Goal: Transaction & Acquisition: Download file/media

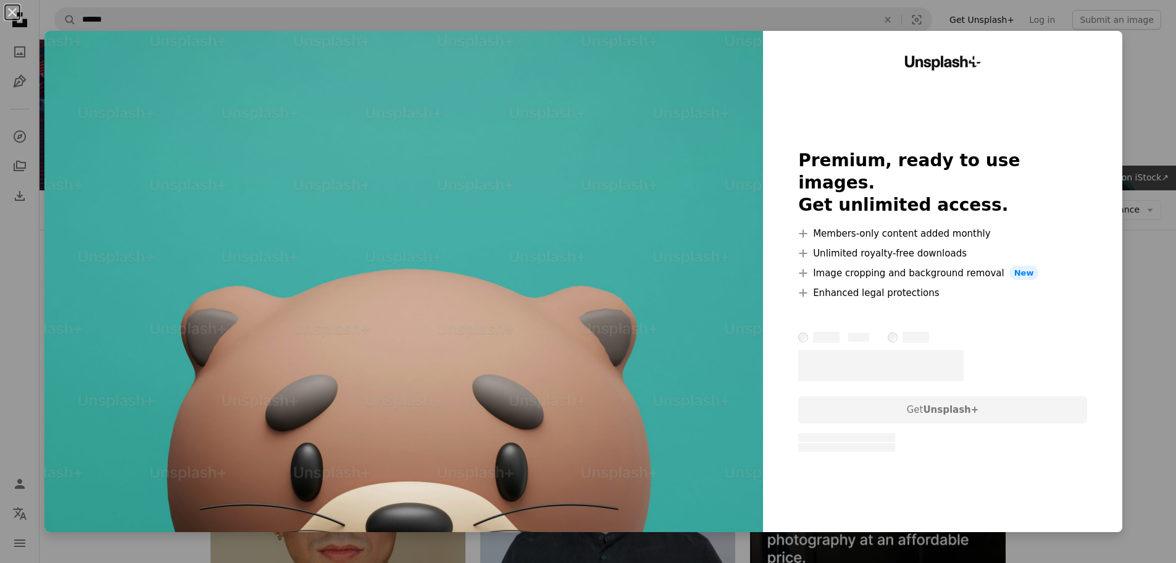
scroll to position [6066, 0]
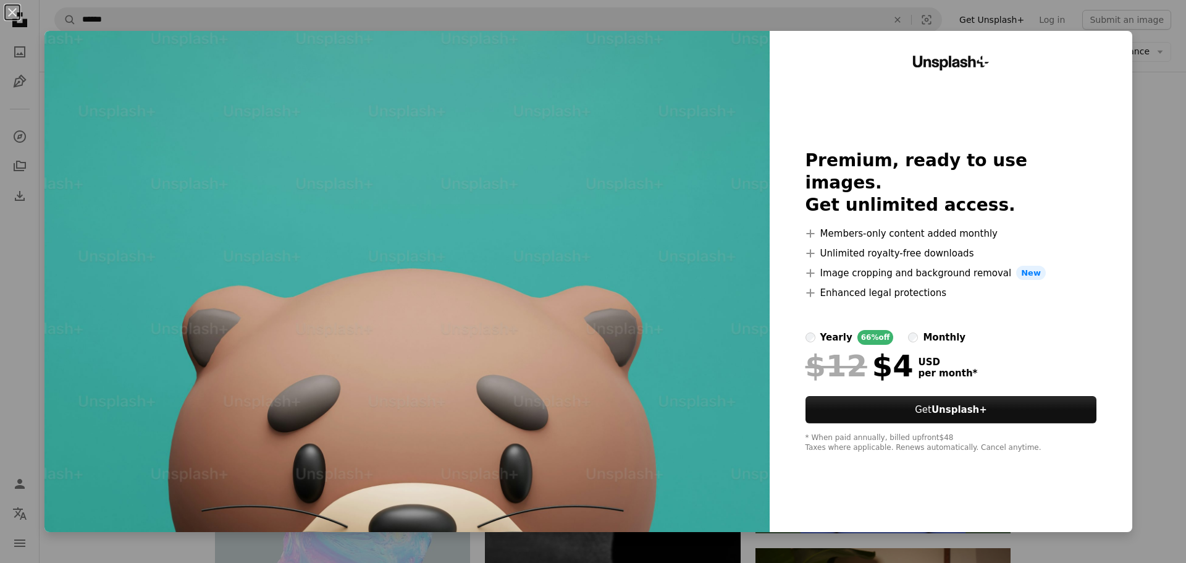
click at [1142, 368] on div "An X shape Unsplash+ Premium, ready to use images. Get unlimited access. A plus…" at bounding box center [593, 281] width 1186 height 563
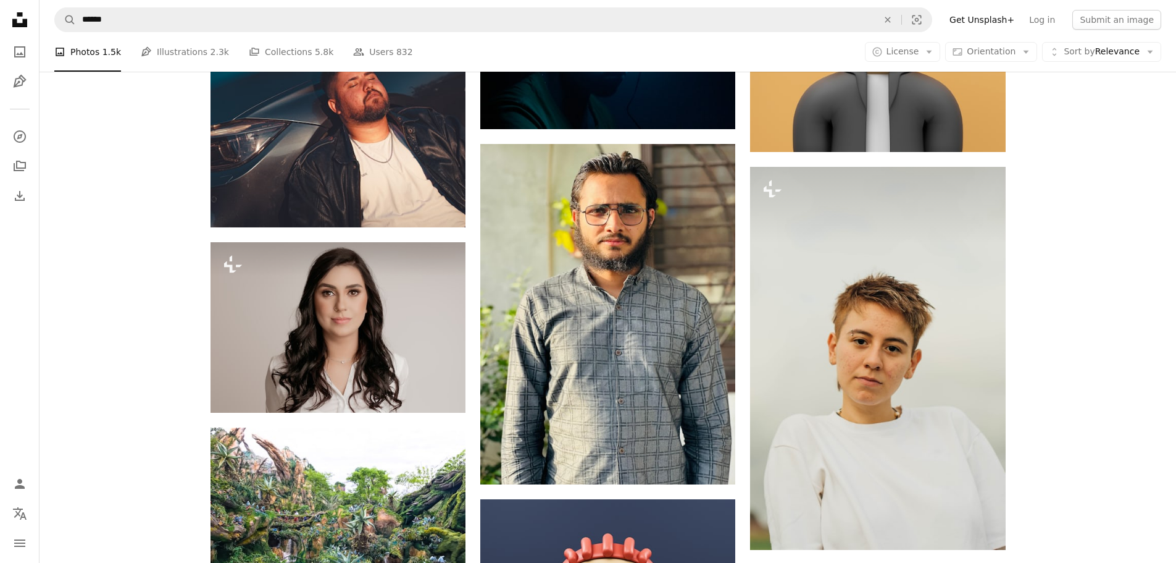
scroll to position [8412, 0]
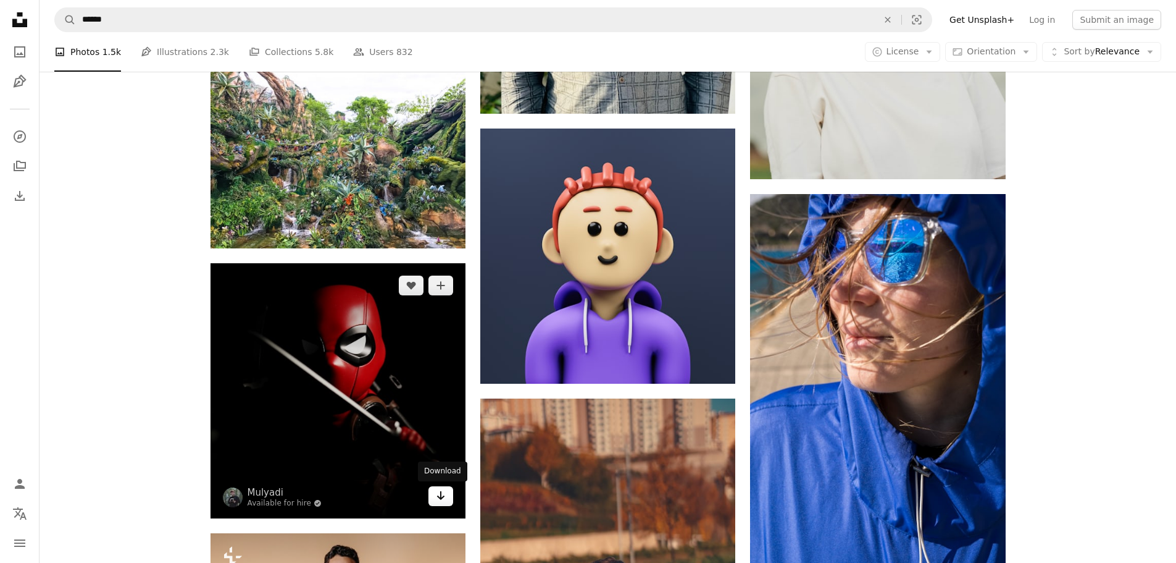
click at [440, 498] on icon "Download" at bounding box center [441, 495] width 8 height 9
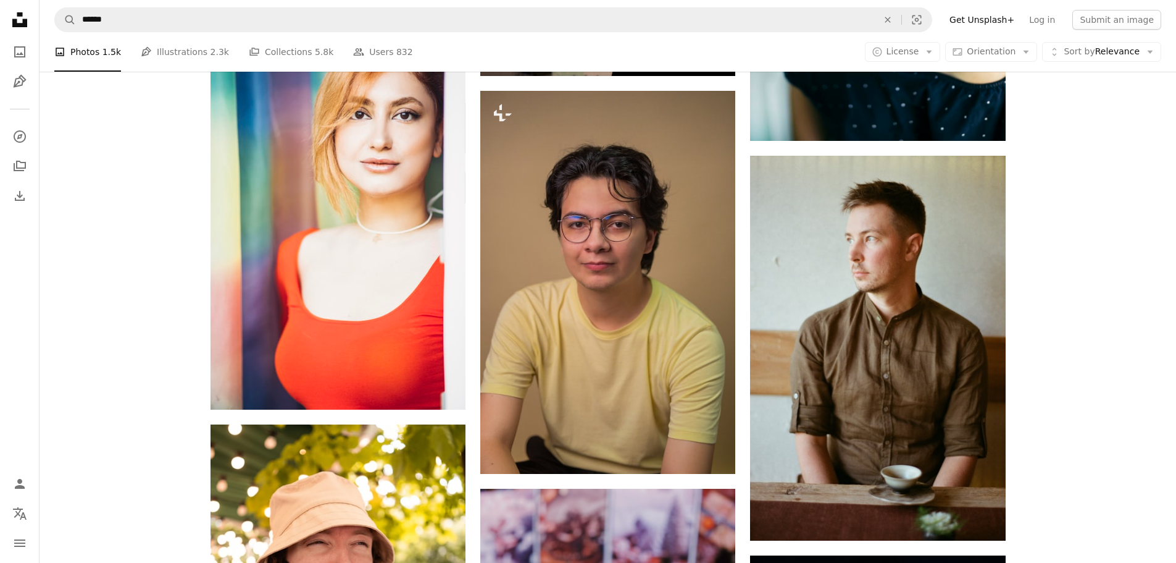
scroll to position [10782, 0]
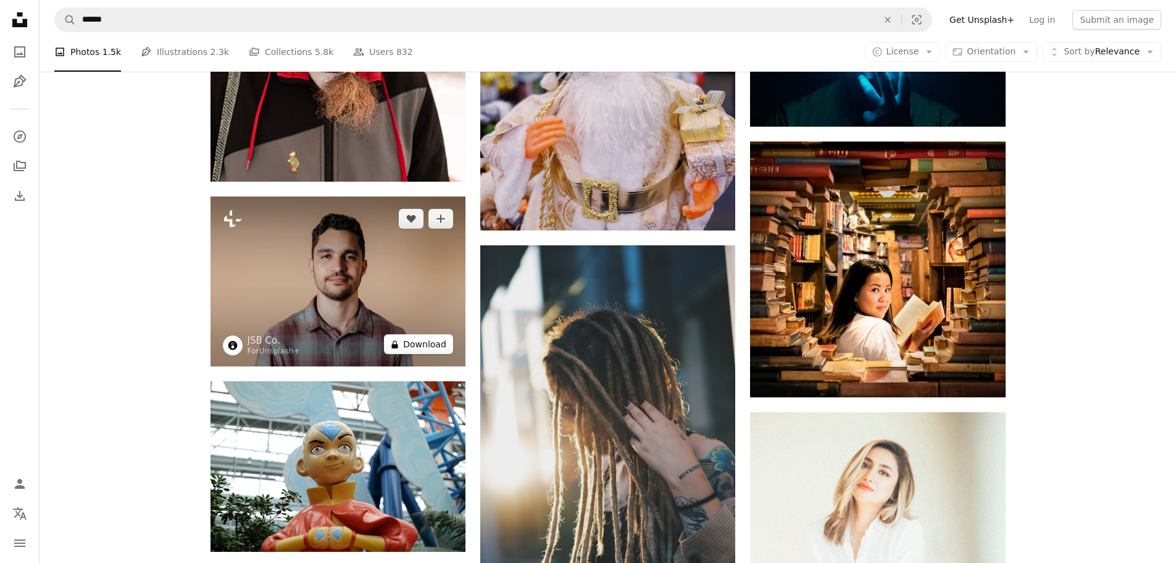
click at [426, 345] on button "A lock Download" at bounding box center [418, 344] width 69 height 20
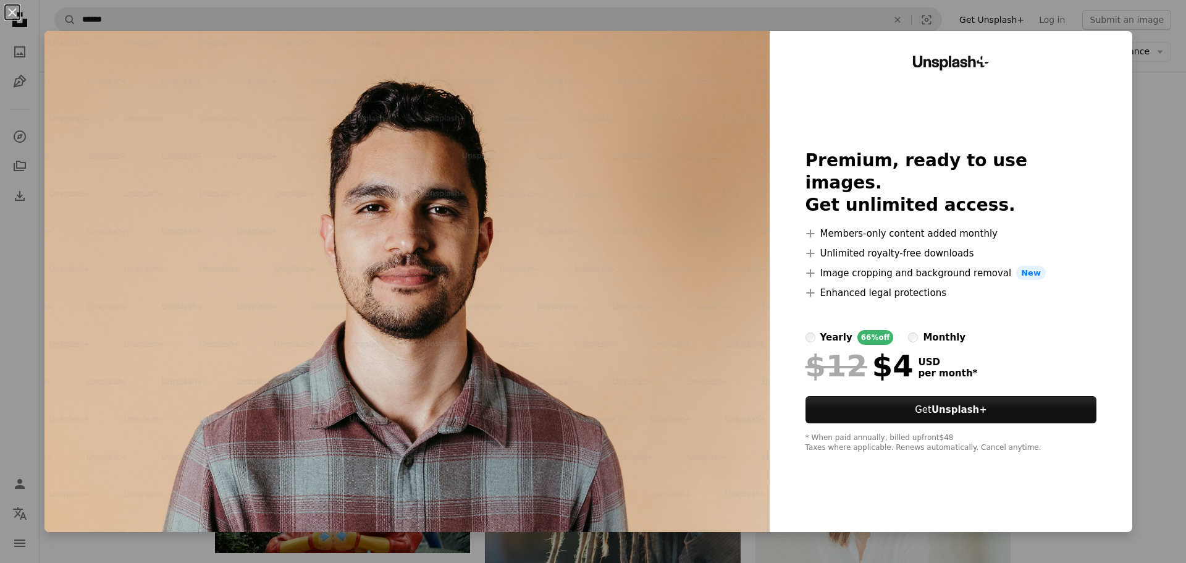
click at [1141, 308] on div "An X shape Unsplash+ Premium, ready to use images. Get unlimited access. A plus…" at bounding box center [593, 281] width 1186 height 563
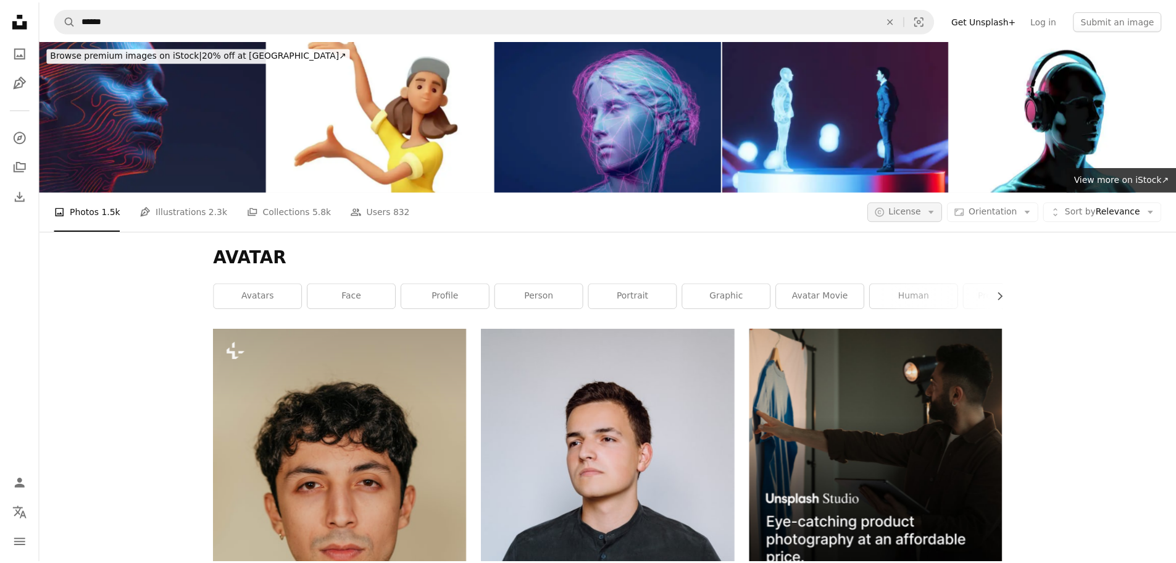
scroll to position [10782, 0]
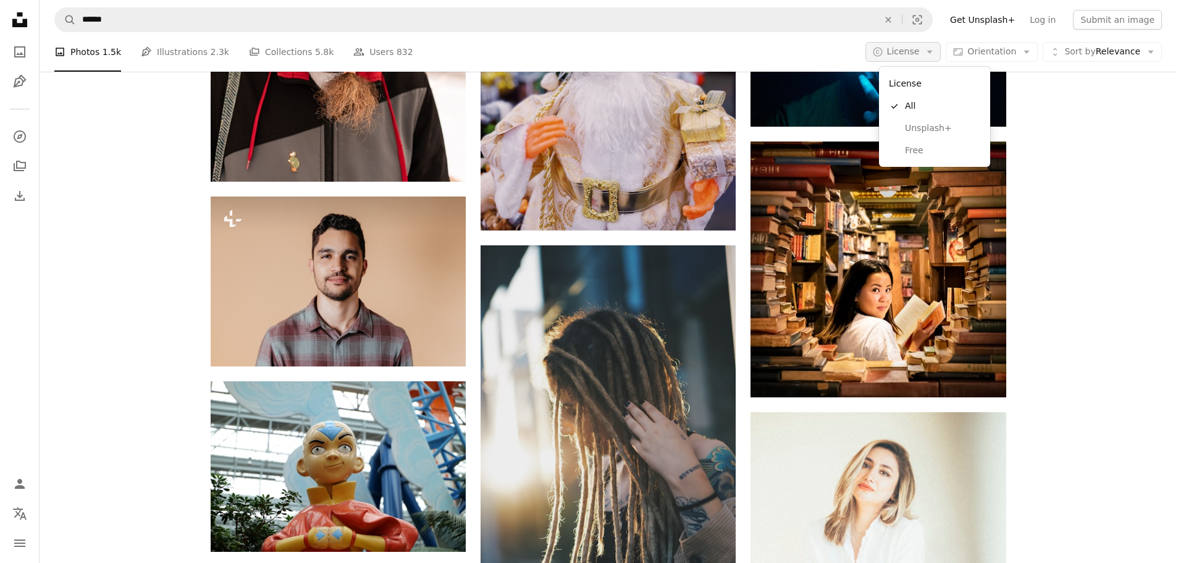
click at [919, 53] on span "License" at bounding box center [903, 51] width 33 height 10
click at [930, 146] on span "Free" at bounding box center [942, 150] width 75 height 12
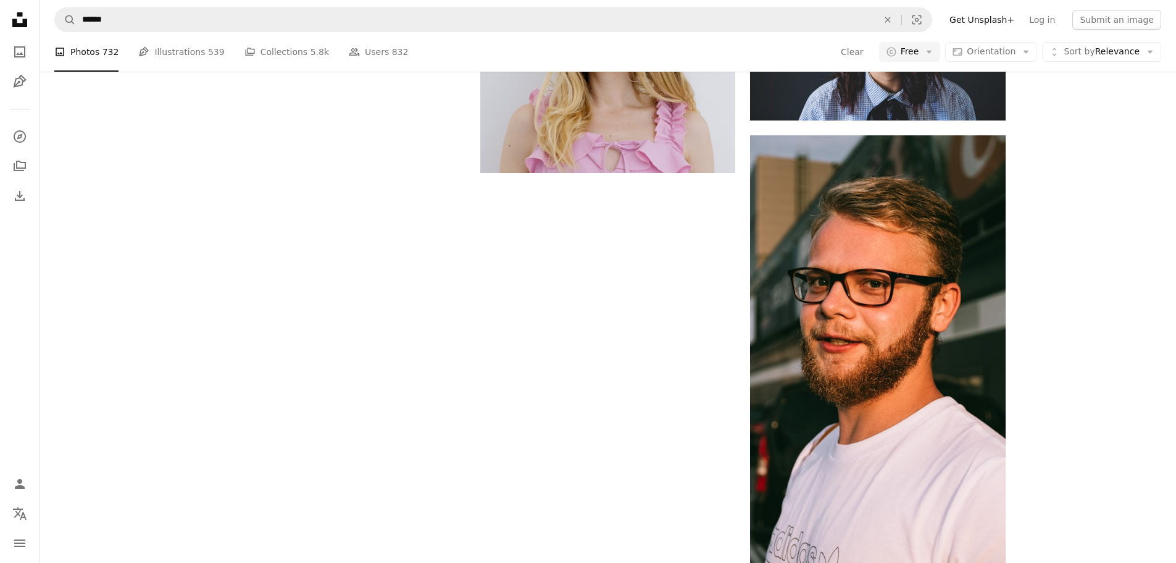
scroll to position [123, 0]
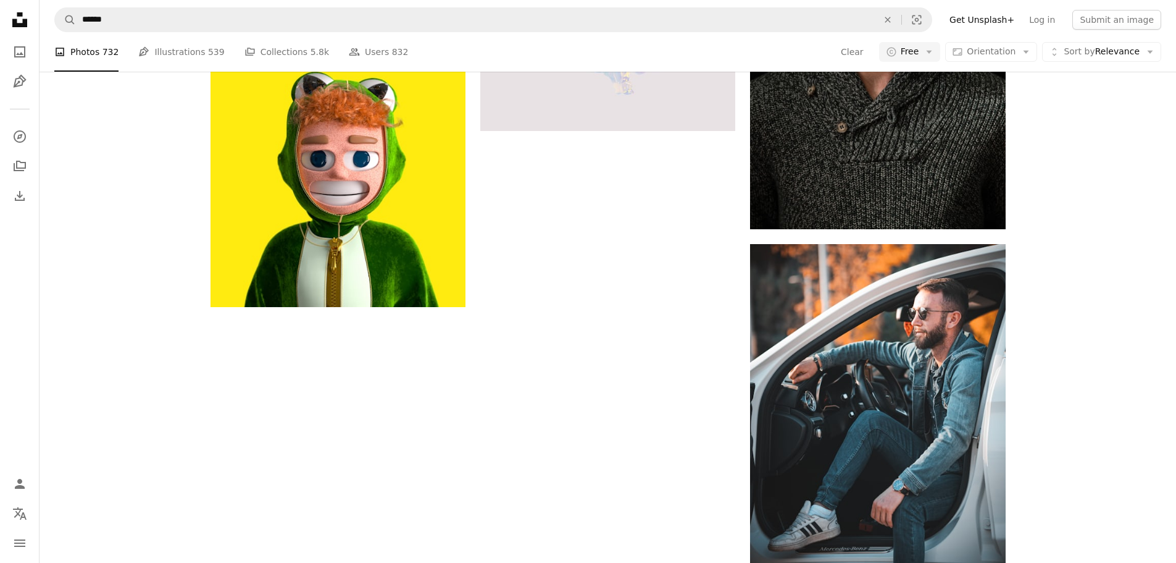
scroll to position [2593, 0]
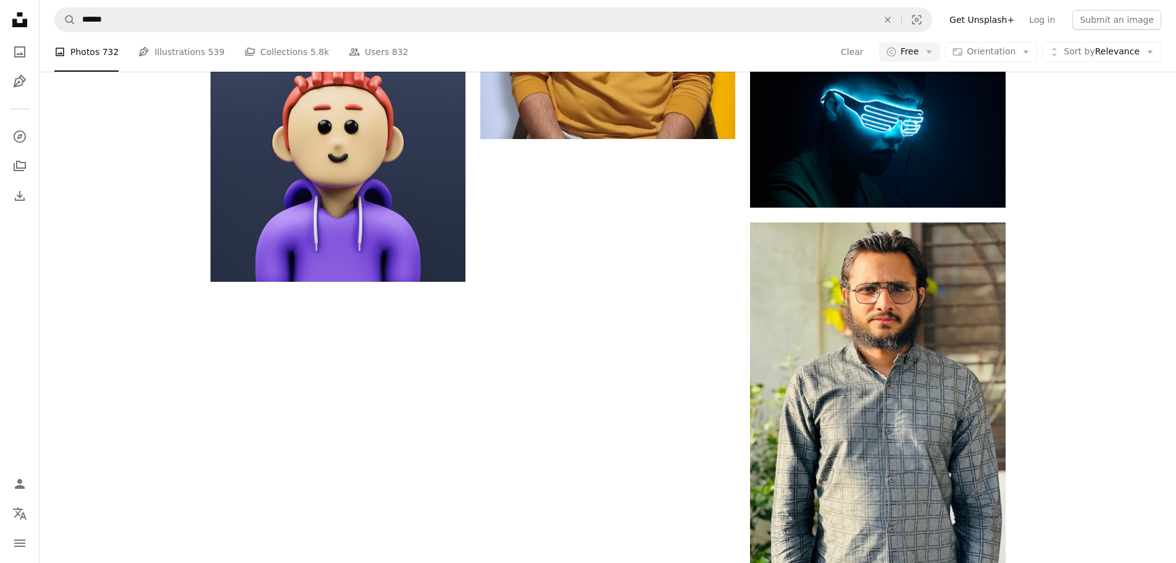
scroll to position [4940, 0]
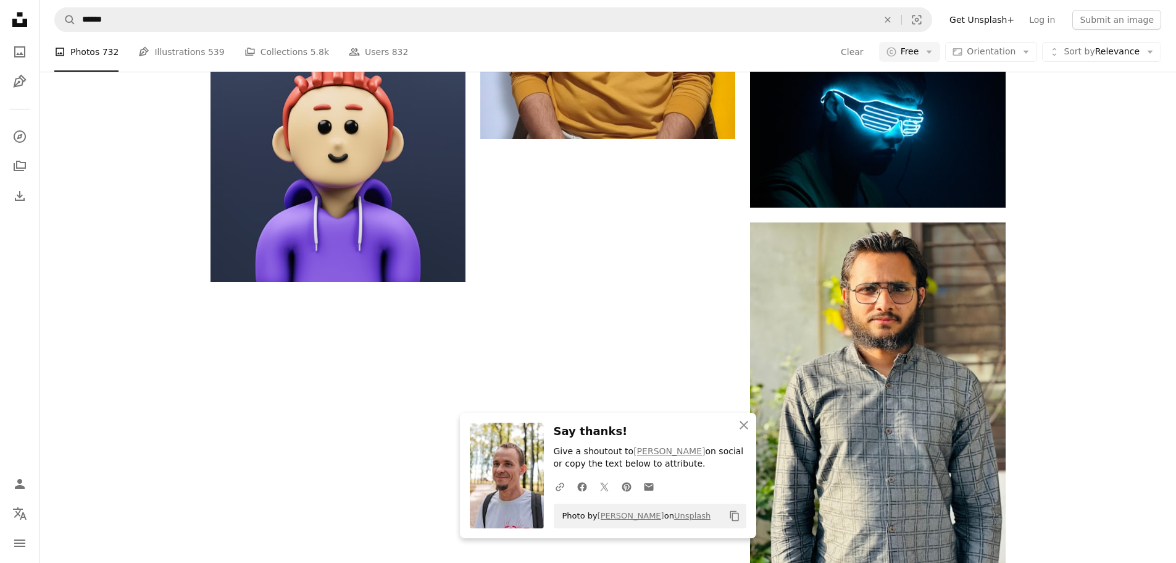
scroll to position [5310, 0]
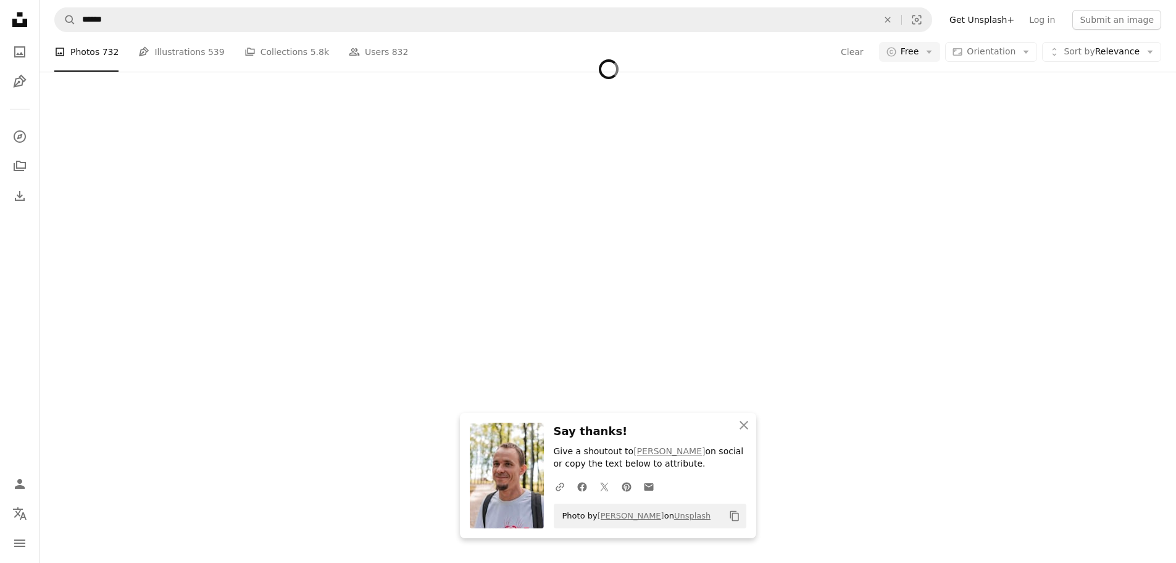
scroll to position [5681, 0]
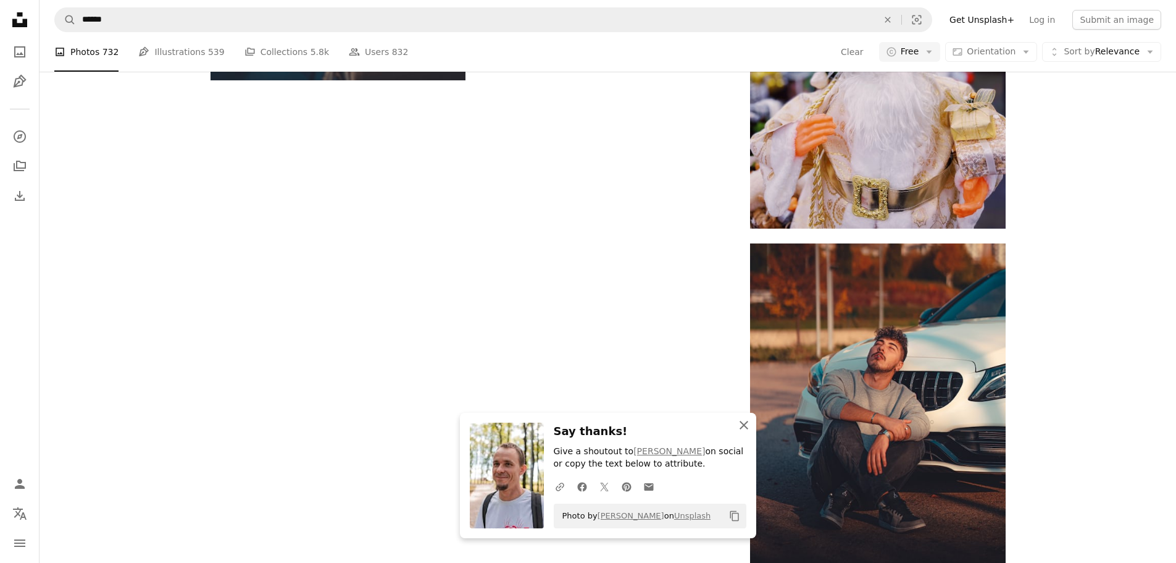
drag, startPoint x: 745, startPoint y: 422, endPoint x: 1012, endPoint y: 393, distance: 268.9
click at [748, 422] on icon "An X shape" at bounding box center [744, 424] width 15 height 15
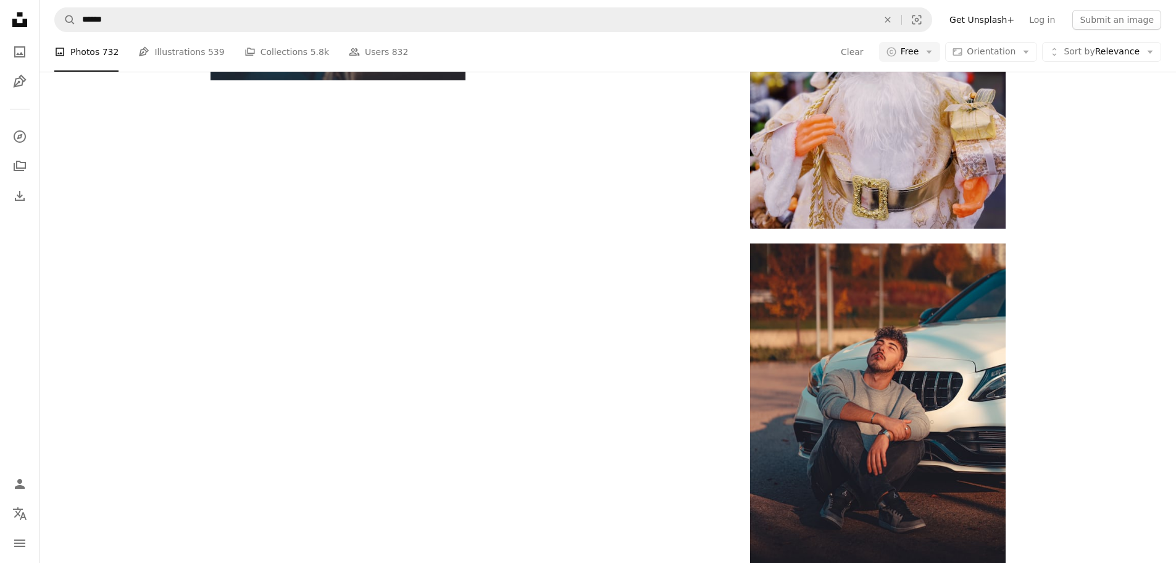
scroll to position [7657, 0]
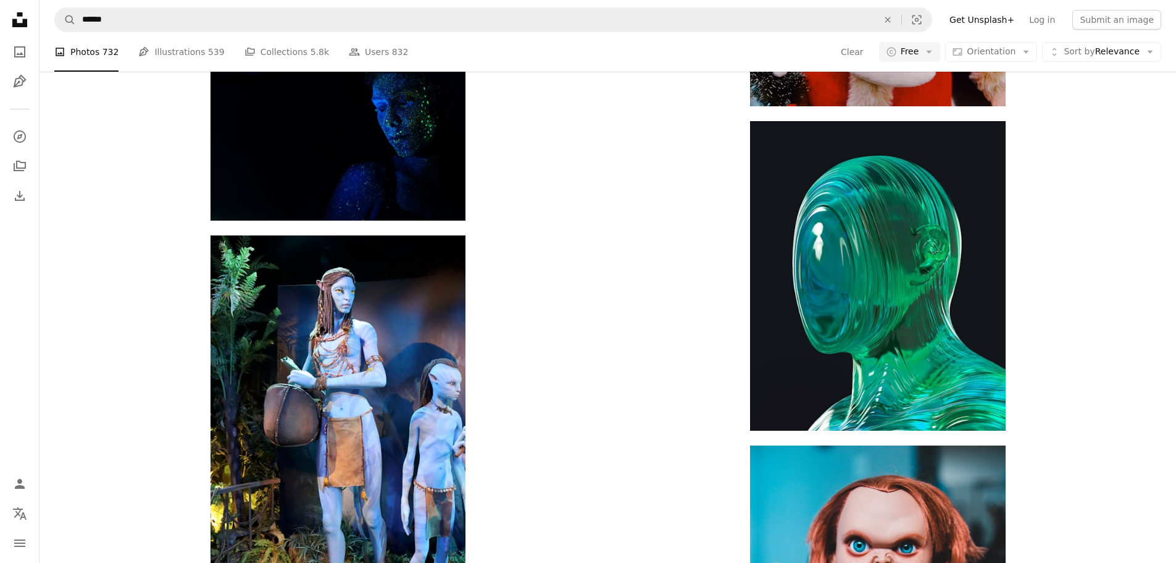
drag, startPoint x: 716, startPoint y: 485, endPoint x: 796, endPoint y: 475, distance: 80.2
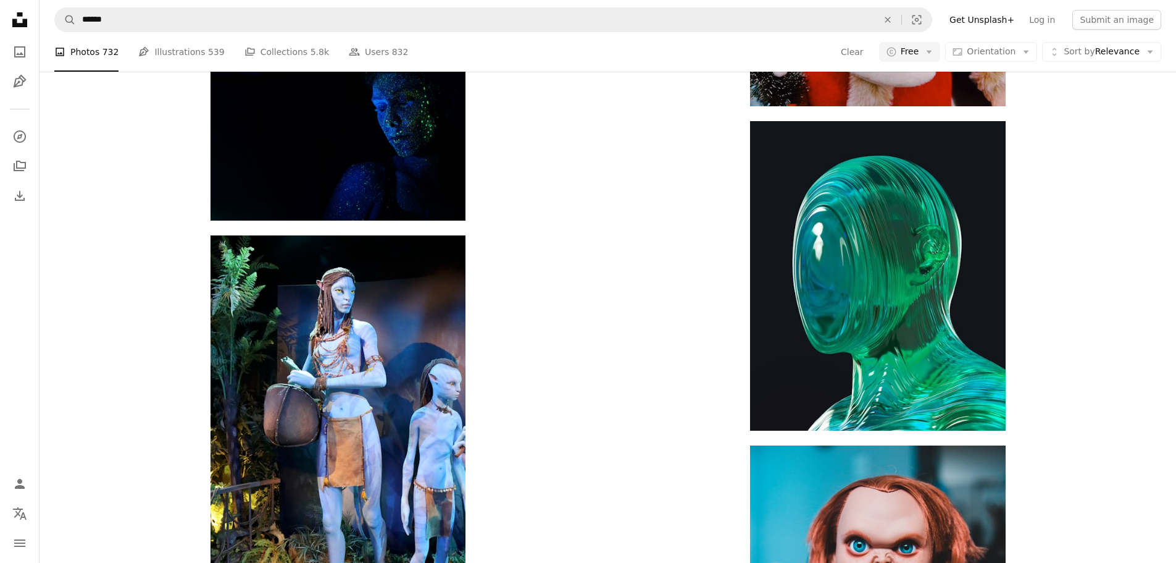
scroll to position [9386, 0]
